Goal: Check status: Check status

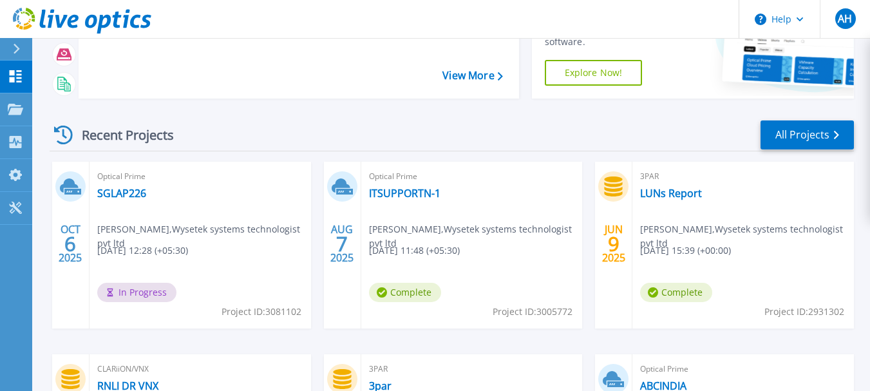
scroll to position [153, 0]
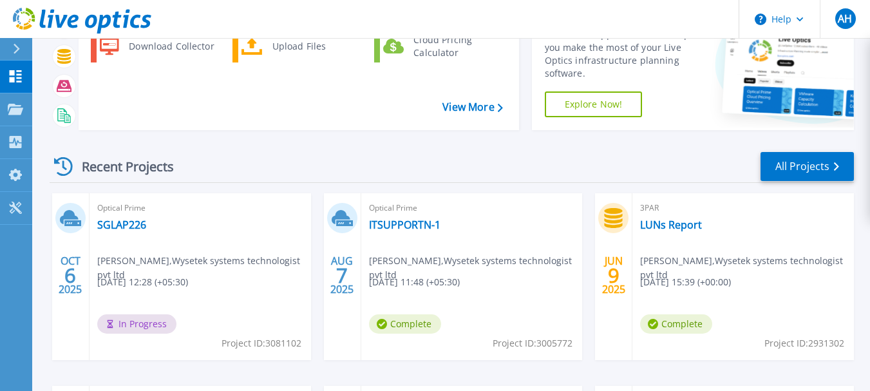
scroll to position [88, 0]
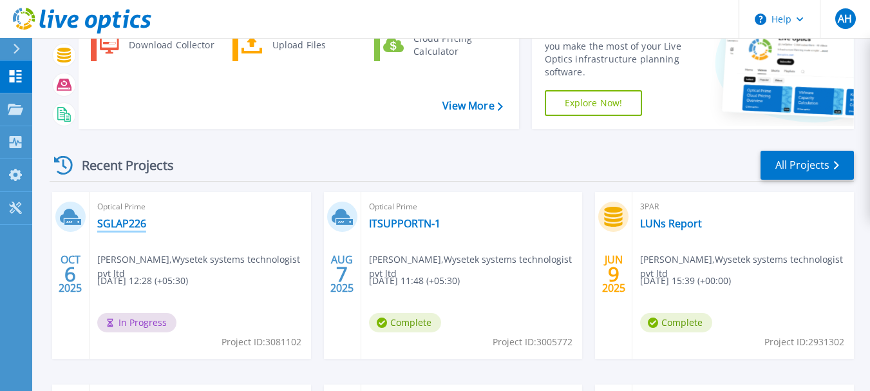
click at [120, 220] on link "SGLAP226" at bounding box center [121, 223] width 49 height 13
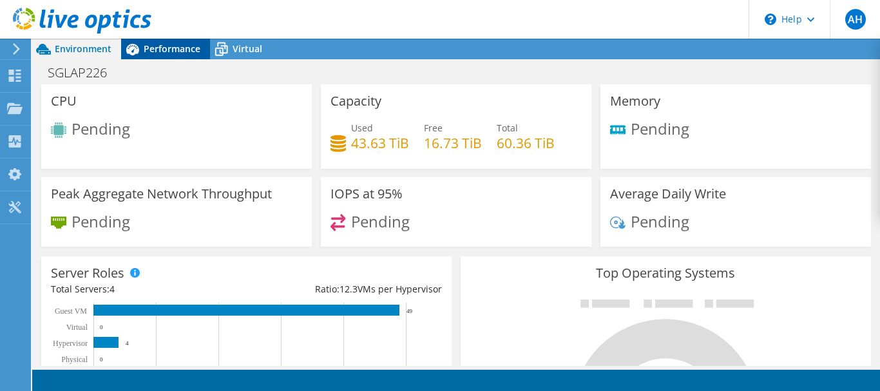
click at [175, 53] on span "Performance" at bounding box center [172, 49] width 57 height 12
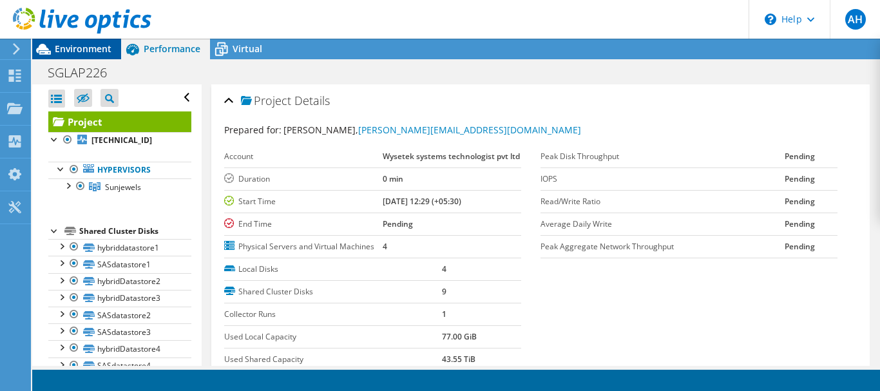
click at [71, 47] on span "Environment" at bounding box center [83, 49] width 57 height 12
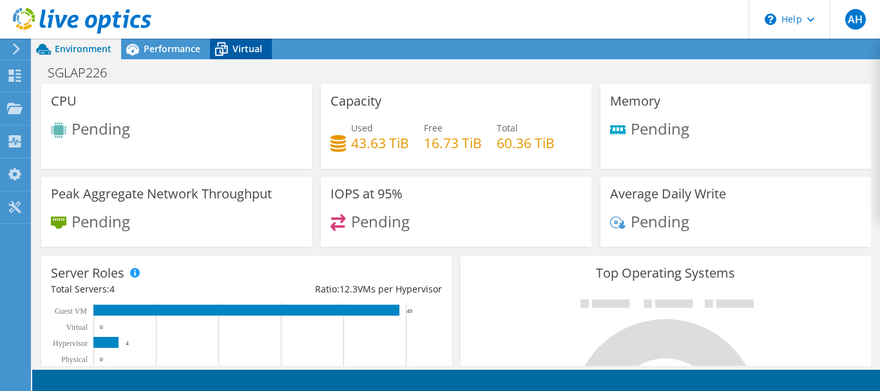
click at [246, 46] on span "Virtual" at bounding box center [248, 49] width 30 height 12
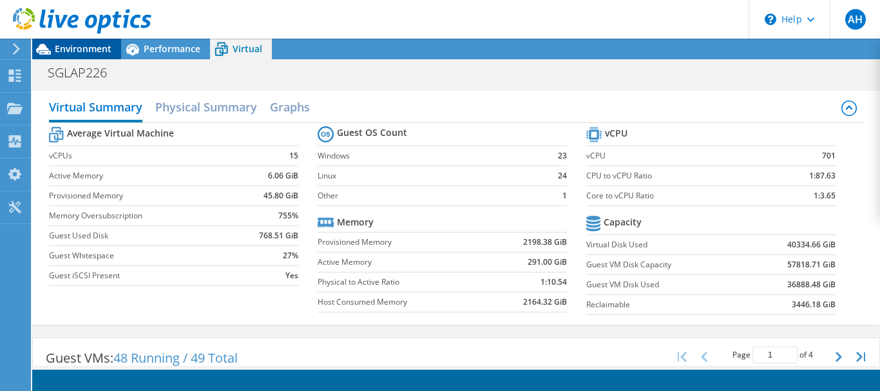
click at [91, 48] on span "Environment" at bounding box center [83, 49] width 57 height 12
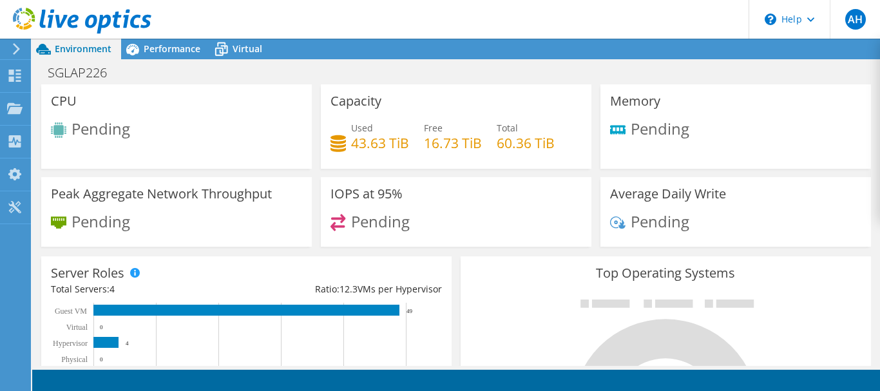
click at [91, 48] on span "Environment" at bounding box center [83, 49] width 57 height 12
click at [240, 50] on span "Virtual" at bounding box center [248, 49] width 30 height 12
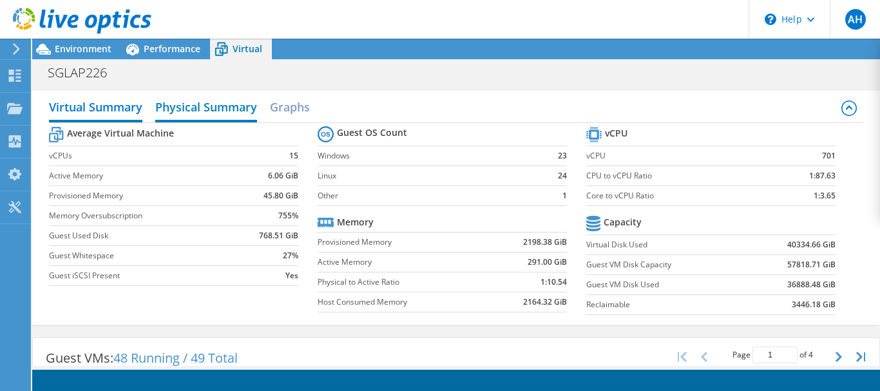
click at [210, 103] on h2 "Physical Summary" at bounding box center [206, 108] width 102 height 28
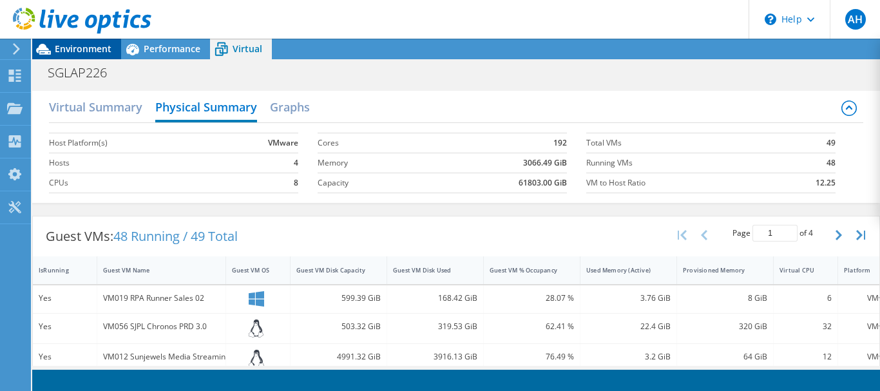
click at [96, 55] on div "Environment" at bounding box center [76, 49] width 89 height 21
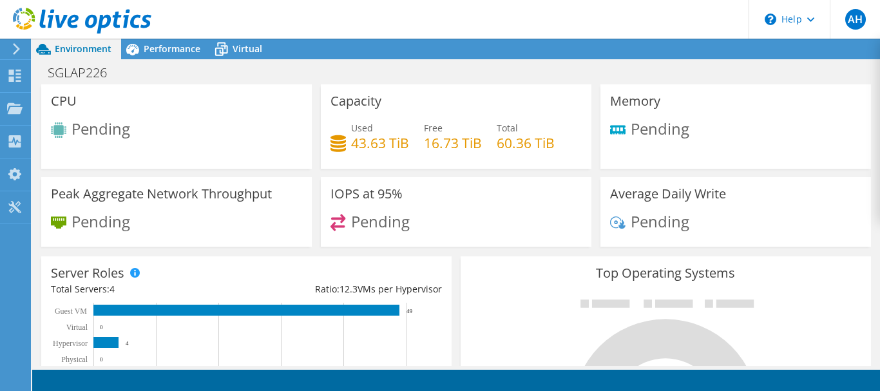
click at [12, 50] on icon at bounding box center [17, 49] width 10 height 12
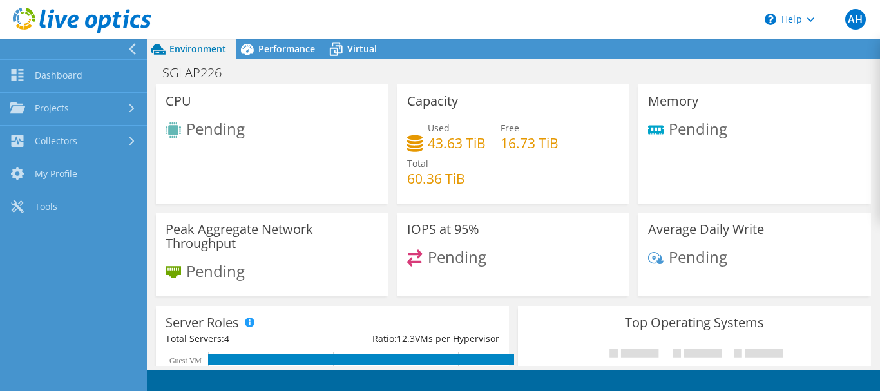
click at [118, 52] on div at bounding box center [70, 49] width 147 height 21
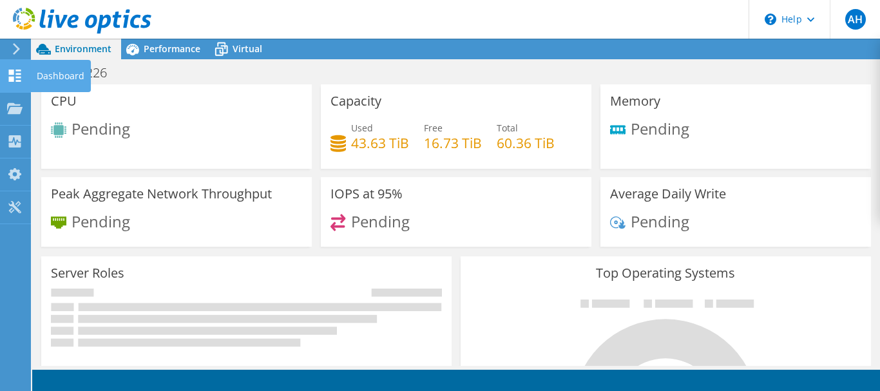
click at [17, 81] on div at bounding box center [14, 77] width 15 height 14
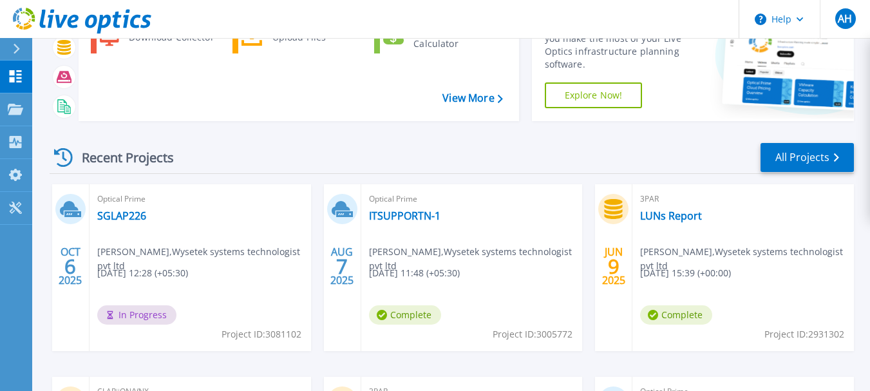
scroll to position [97, 0]
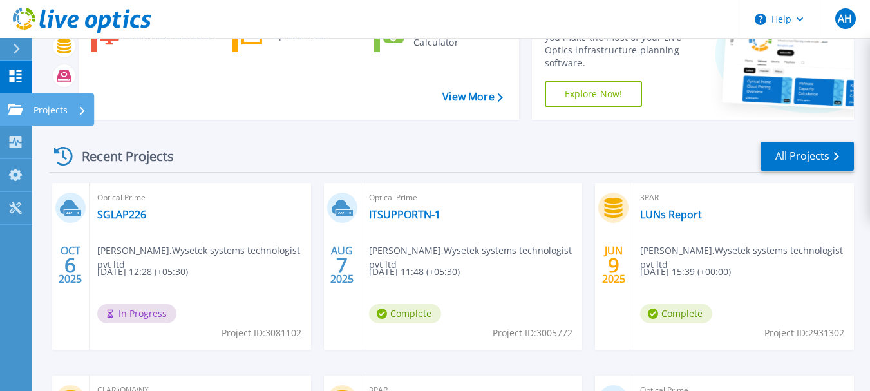
click at [19, 104] on div at bounding box center [15, 110] width 15 height 12
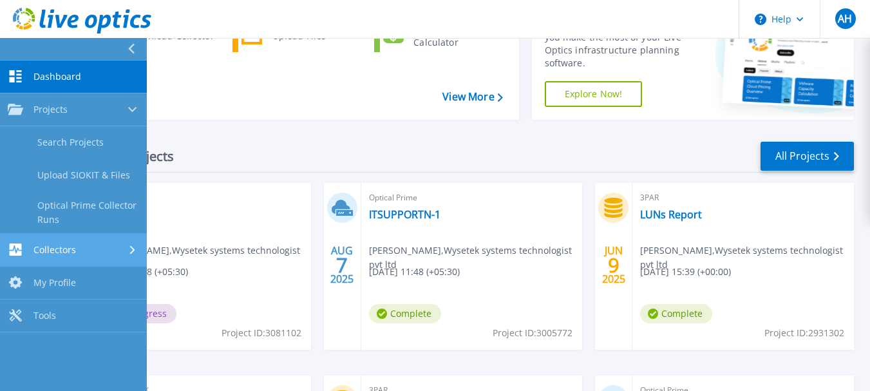
click at [80, 257] on link "Collectors Collectors" at bounding box center [73, 250] width 147 height 33
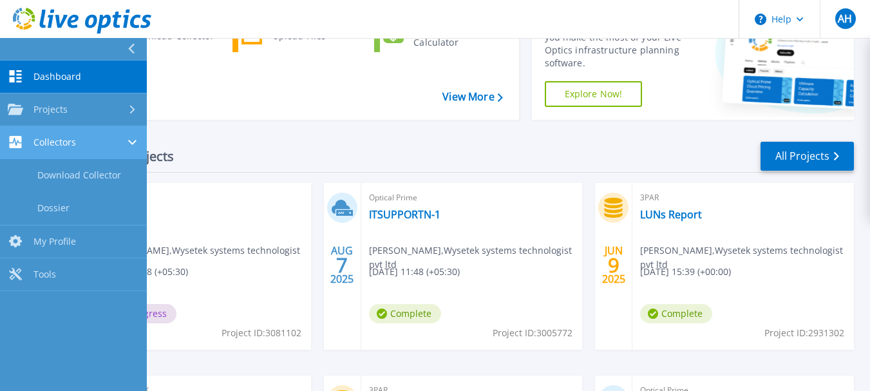
click at [73, 146] on span "Collectors" at bounding box center [54, 143] width 43 height 12
